Goal: Find contact information: Find contact information

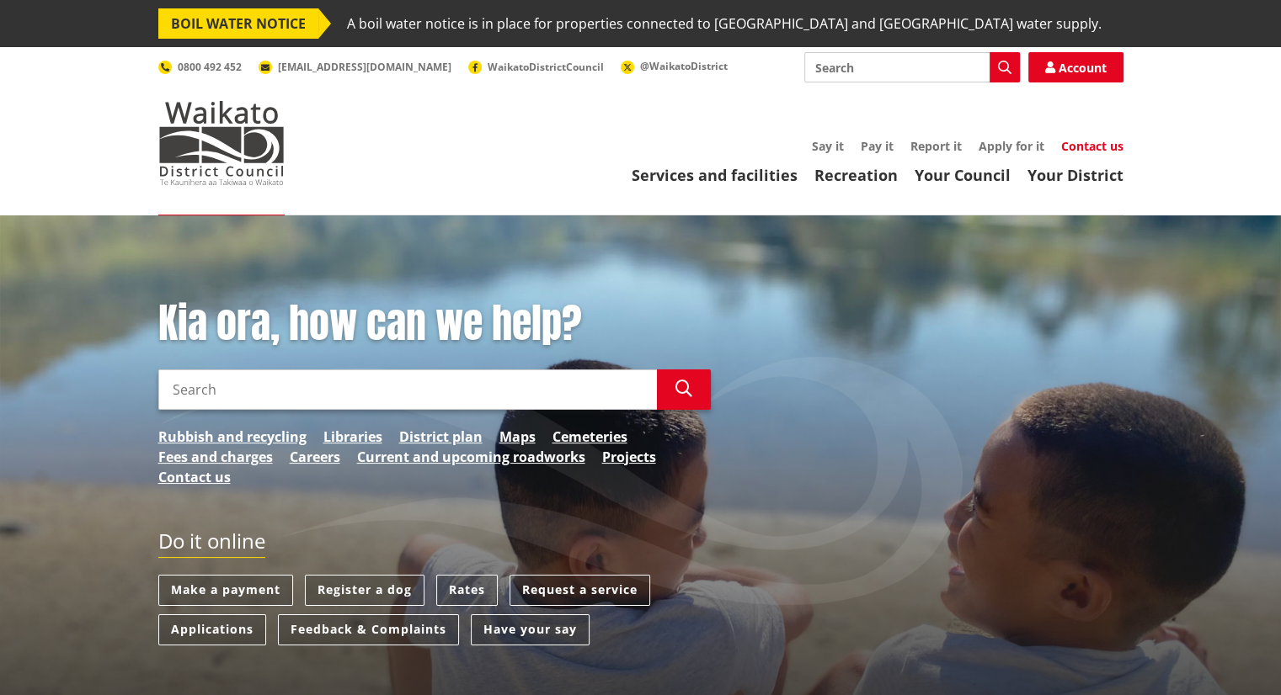
click at [1094, 146] on link "Contact us" at bounding box center [1092, 146] width 62 height 16
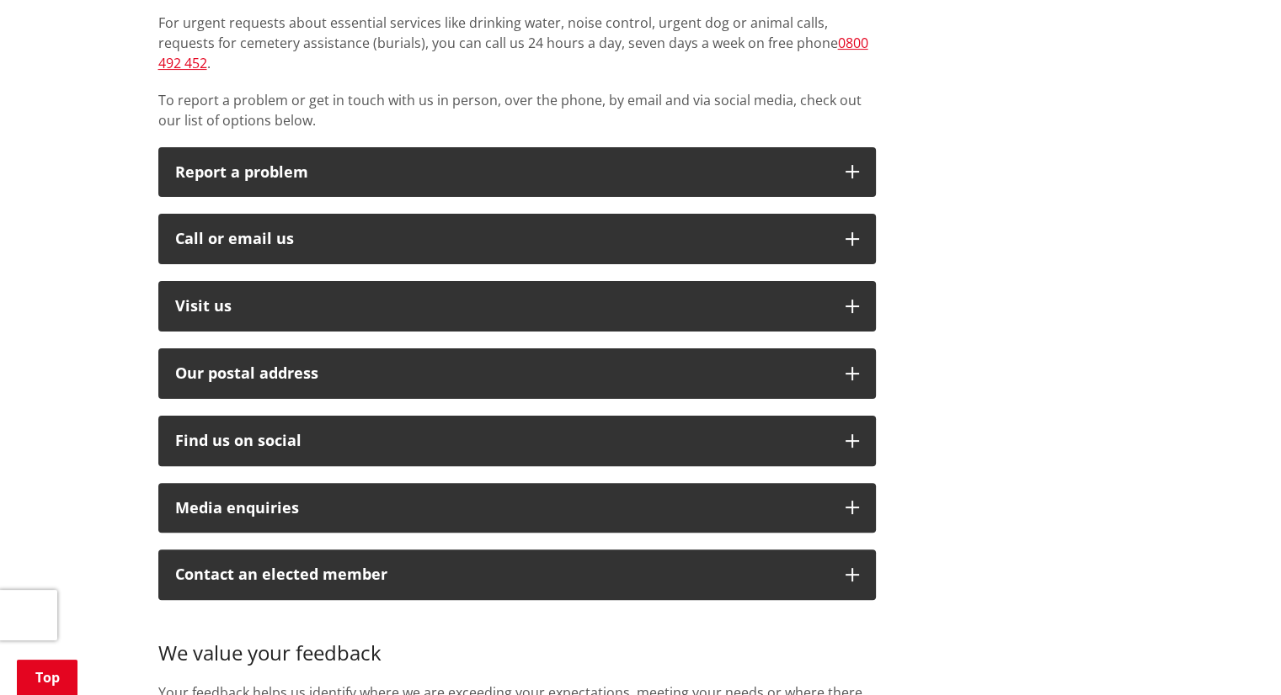
scroll to position [415, 0]
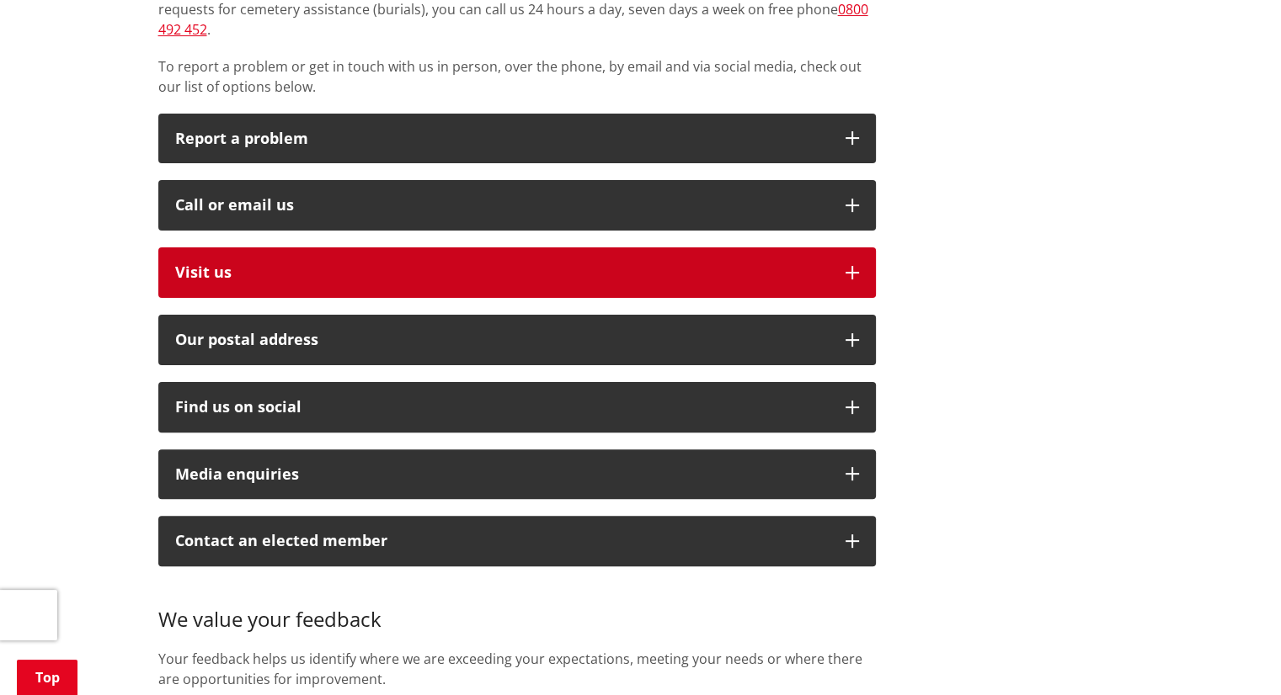
click at [850, 266] on icon "button" at bounding box center [851, 272] width 13 height 13
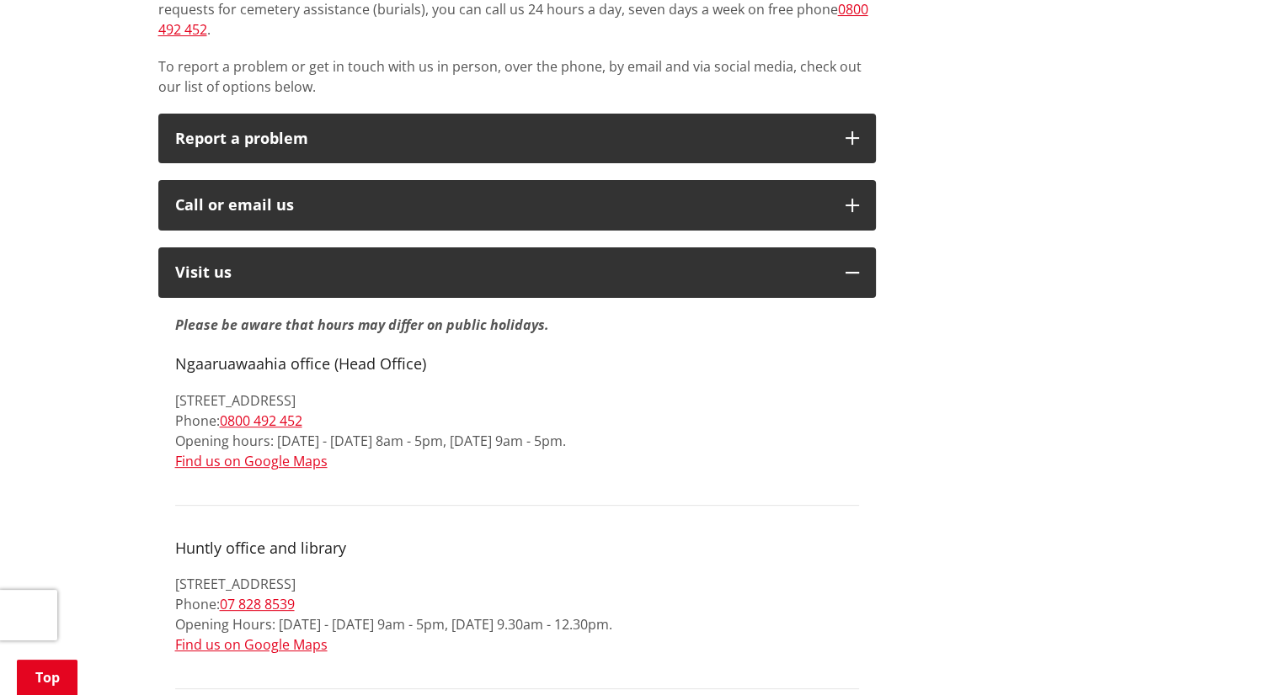
drag, startPoint x: 168, startPoint y: 381, endPoint x: 328, endPoint y: 399, distance: 161.8
copy p "[STREET_ADDRESS] Phone: [PHONE_NUMBER]"
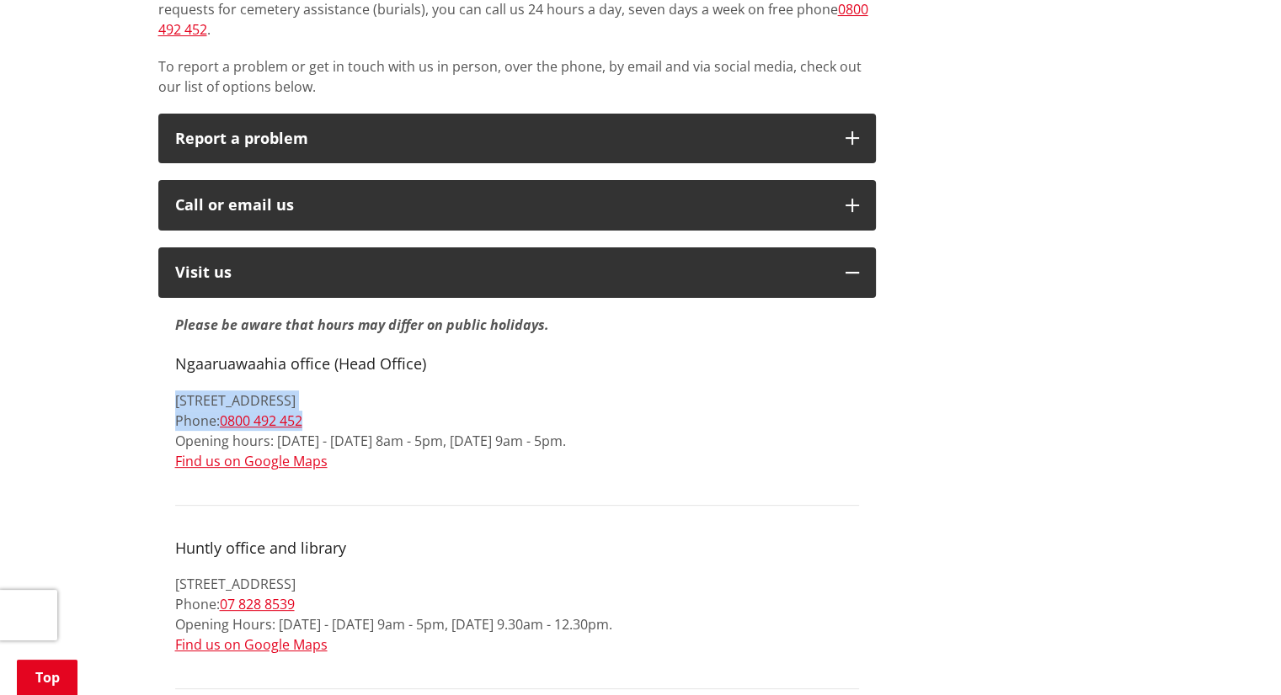
scroll to position [0, 0]
